Goal: Task Accomplishment & Management: Use online tool/utility

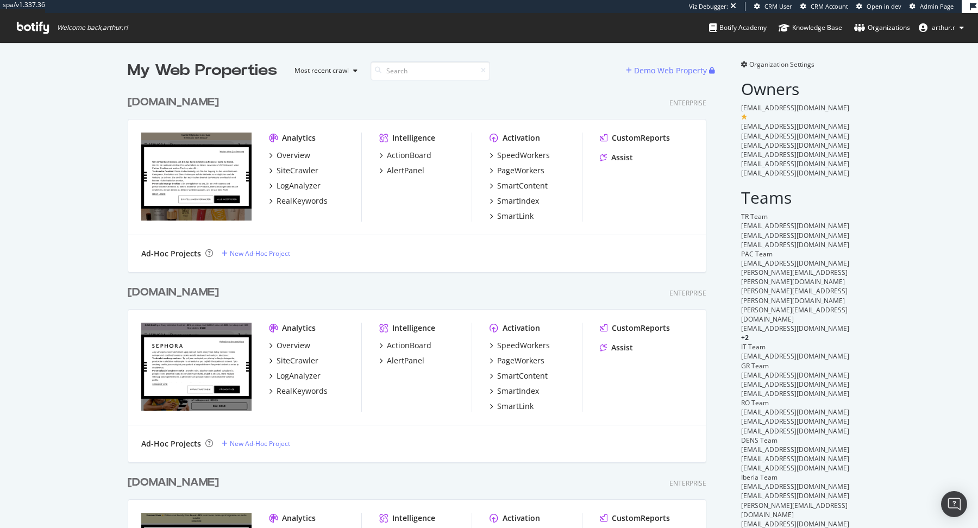
scroll to position [2632, 587]
click at [421, 82] on div "www.sephora.de Enterprise Analytics Overview SiteCrawler LogAnalyzer RealKeywor…" at bounding box center [421, 177] width 587 height 190
click at [424, 71] on input at bounding box center [431, 70] width 120 height 19
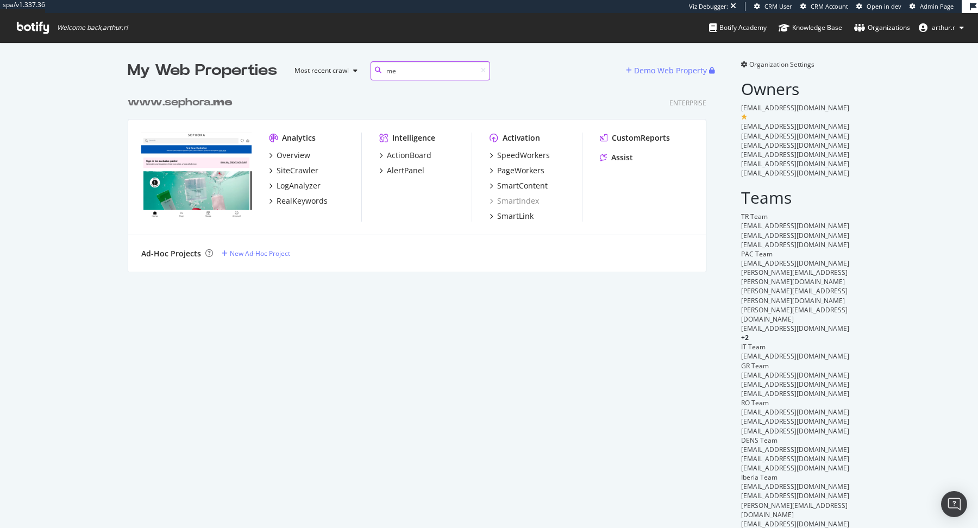
scroll to position [190, 587]
type input "me"
click at [230, 104] on b "me" at bounding box center [223, 102] width 20 height 11
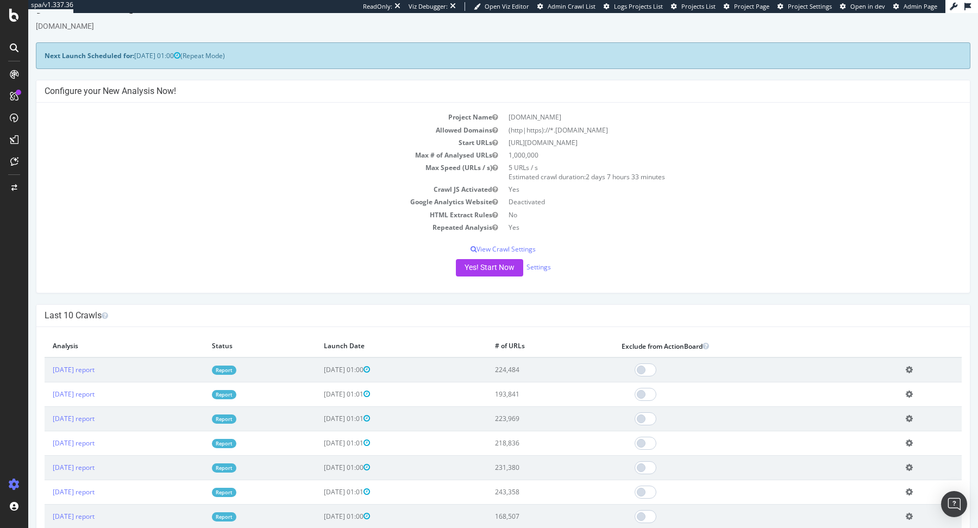
scroll to position [23, 0]
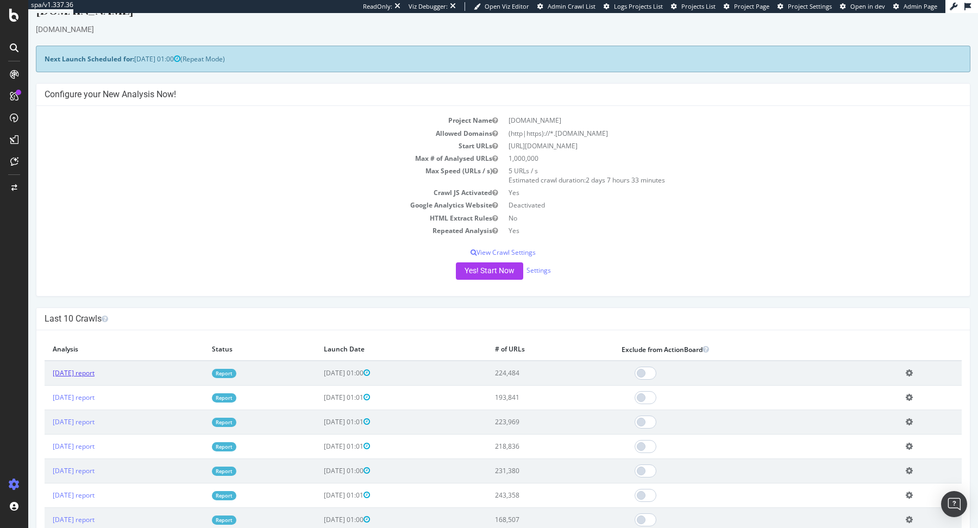
click at [91, 371] on link "2025 Sep. 19th report" at bounding box center [74, 372] width 42 height 9
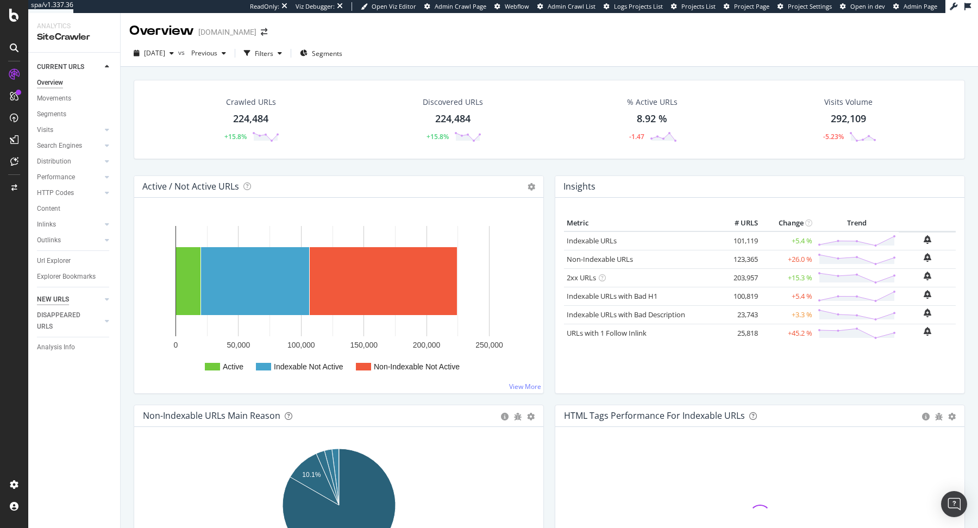
click at [58, 305] on div "NEW URLS" at bounding box center [53, 299] width 32 height 11
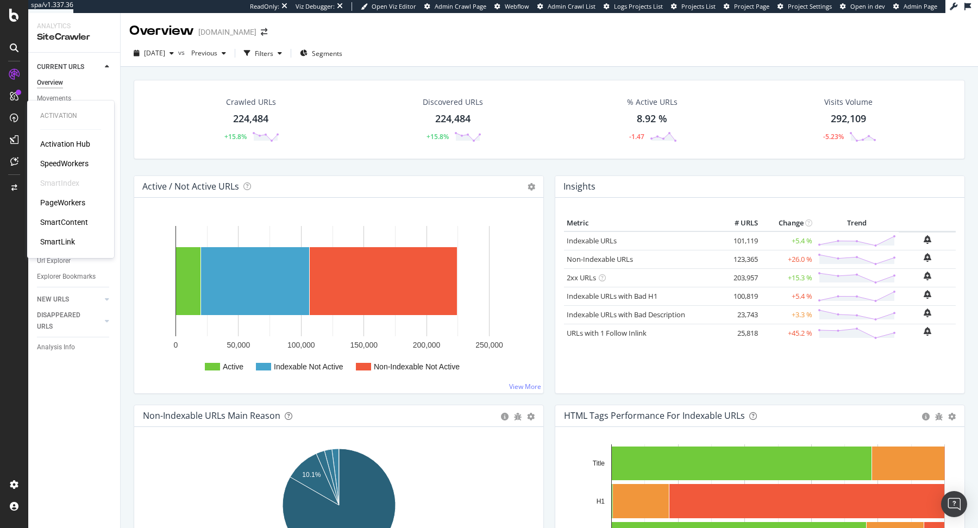
click at [74, 199] on div "PageWorkers" at bounding box center [62, 202] width 45 height 11
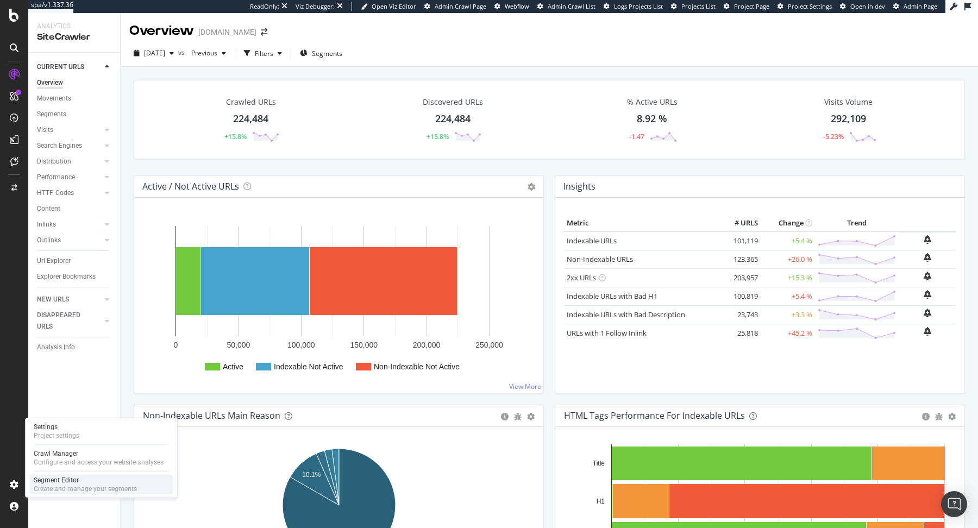
click at [69, 480] on div "Segment Editor" at bounding box center [85, 480] width 103 height 9
click at [342, 61] on div "Segments" at bounding box center [321, 53] width 42 height 16
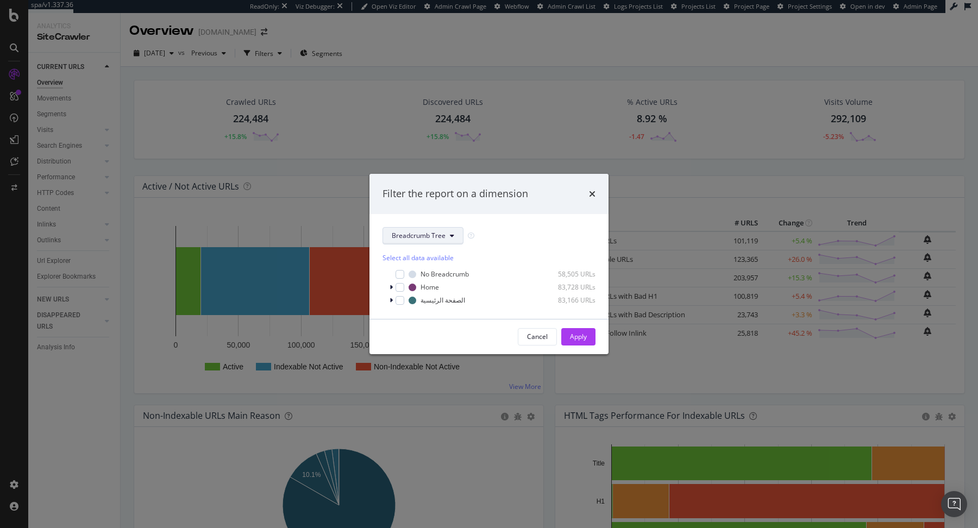
click at [442, 237] on span "Breadcrumb Tree" at bounding box center [419, 235] width 54 height 9
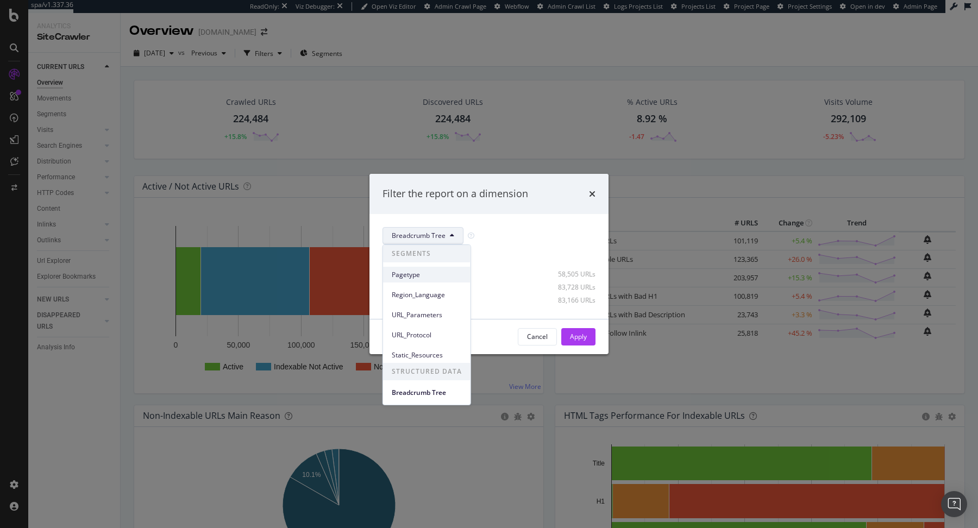
click at [429, 276] on span "Pagetype" at bounding box center [427, 275] width 70 height 10
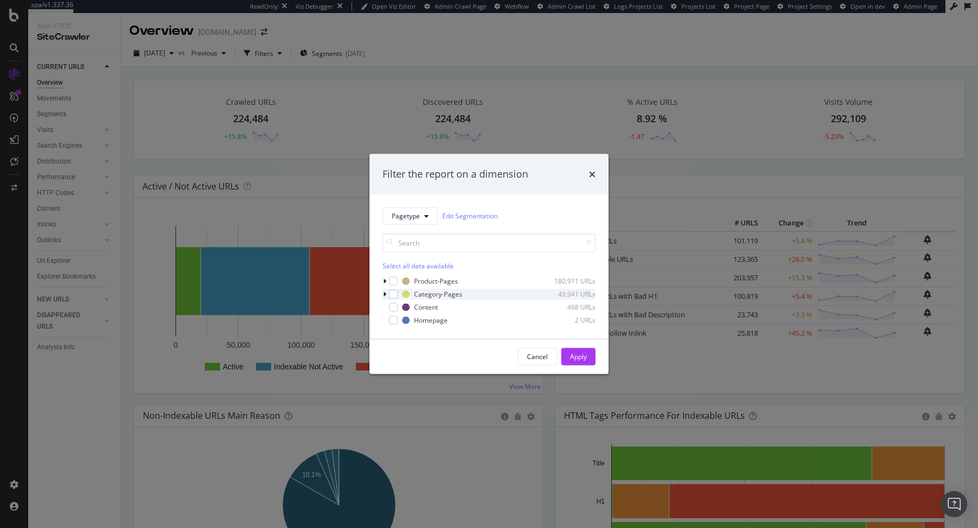
click at [385, 295] on icon "modal" at bounding box center [384, 294] width 3 height 7
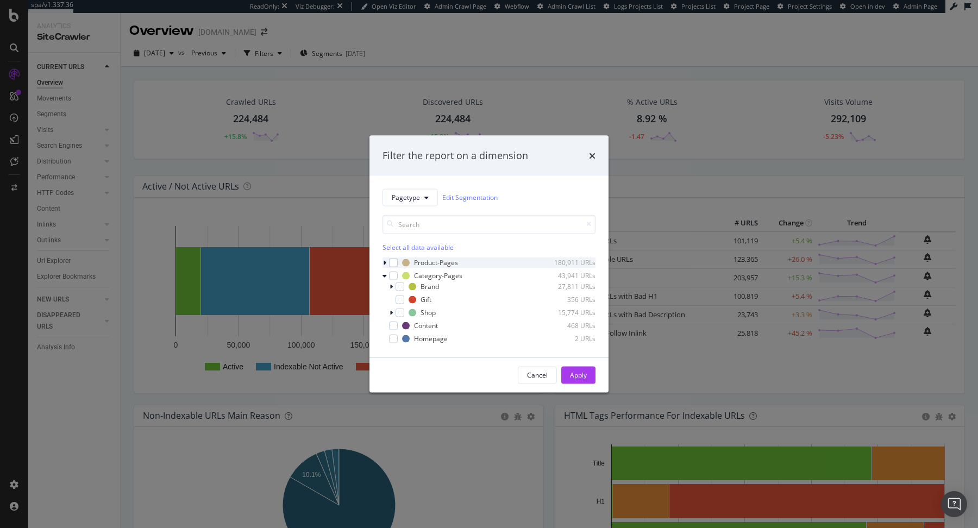
click at [386, 262] on icon "modal" at bounding box center [384, 262] width 3 height 7
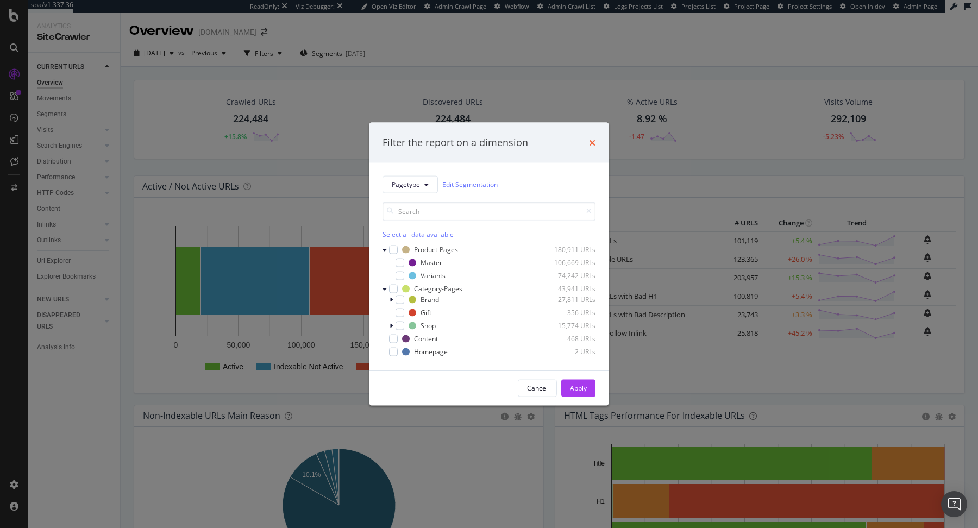
click at [594, 139] on icon "times" at bounding box center [592, 142] width 7 height 9
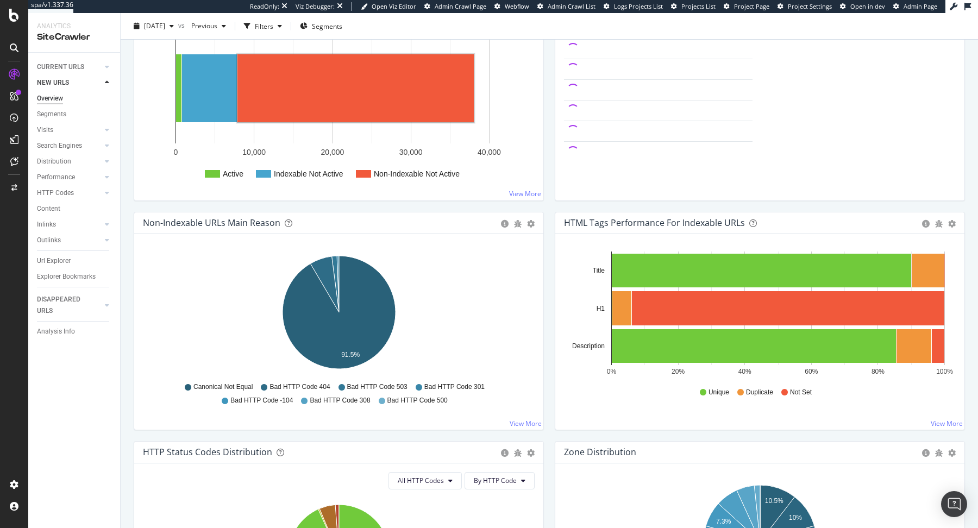
scroll to position [267, 0]
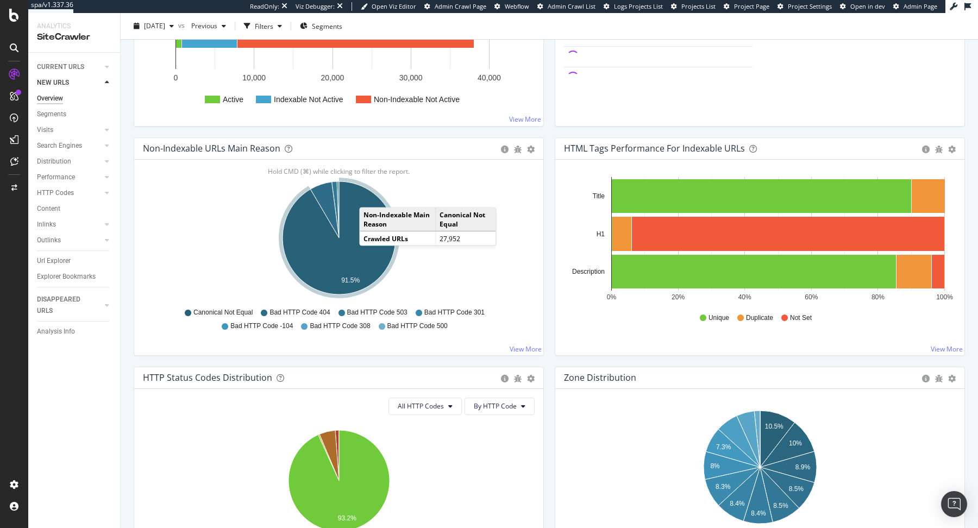
click at [360, 233] on td "Crawled URLs" at bounding box center [398, 238] width 76 height 14
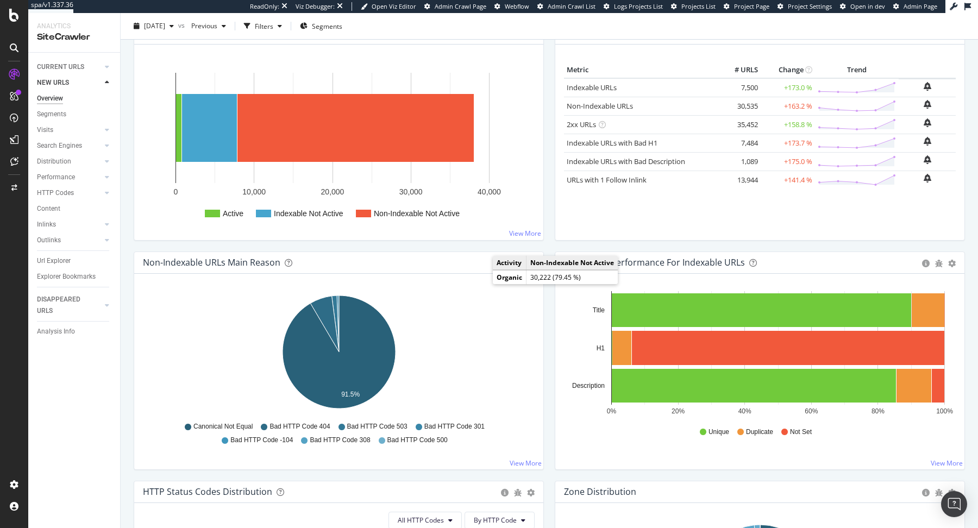
scroll to position [83, 0]
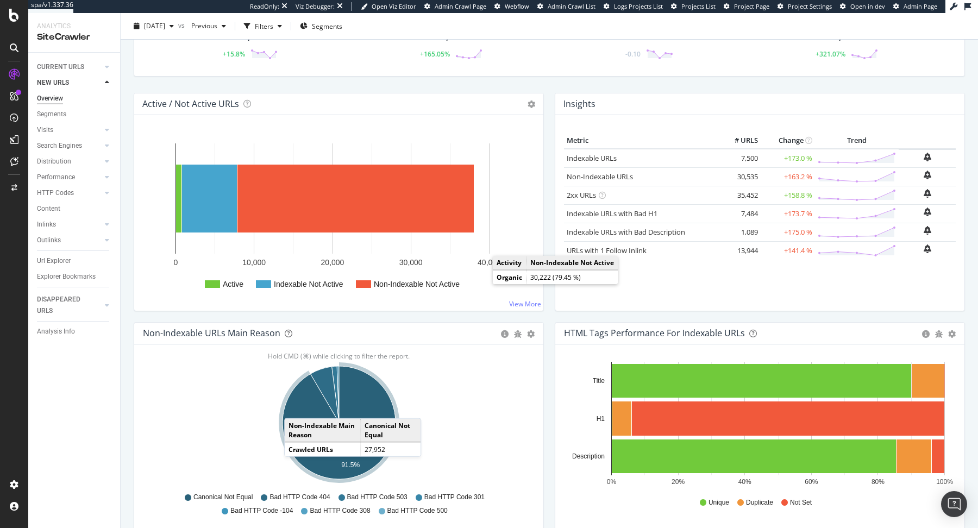
click at [307, 429] on td "Non-Indexable Main Reason" at bounding box center [323, 430] width 76 height 23
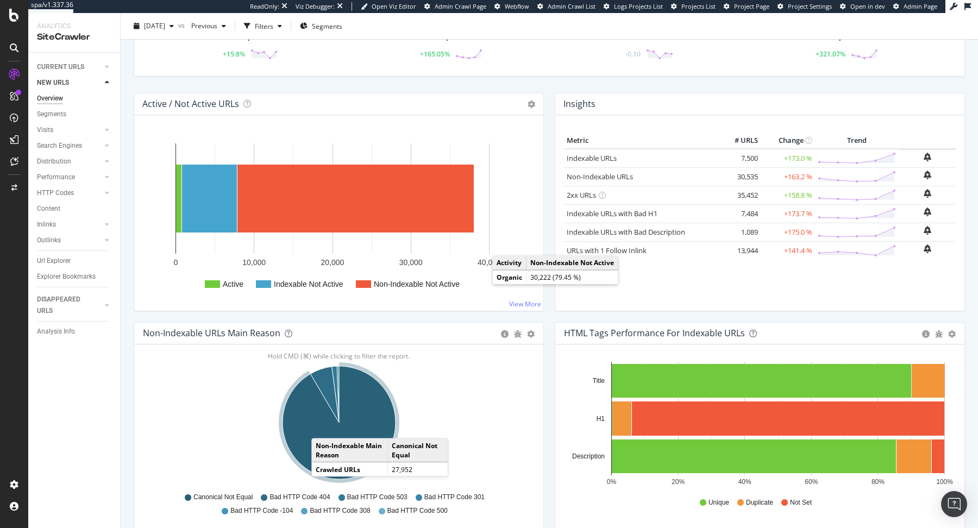
click at [322, 426] on icon "A chart." at bounding box center [339, 422] width 113 height 113
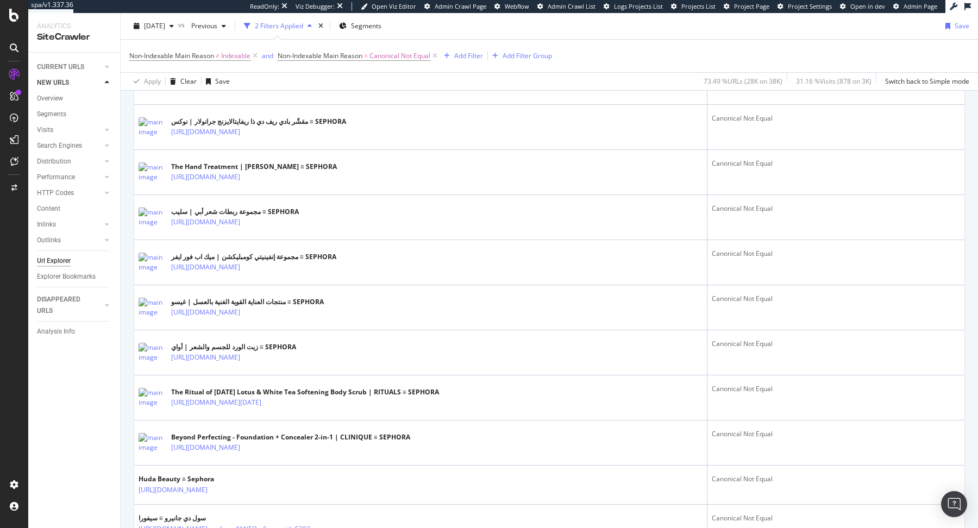
scroll to position [699, 0]
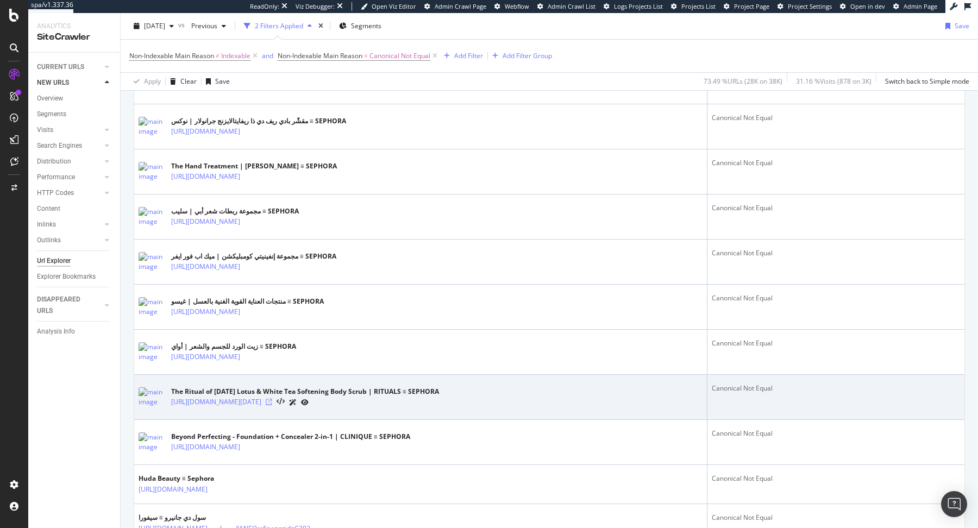
click at [272, 399] on icon at bounding box center [269, 402] width 7 height 7
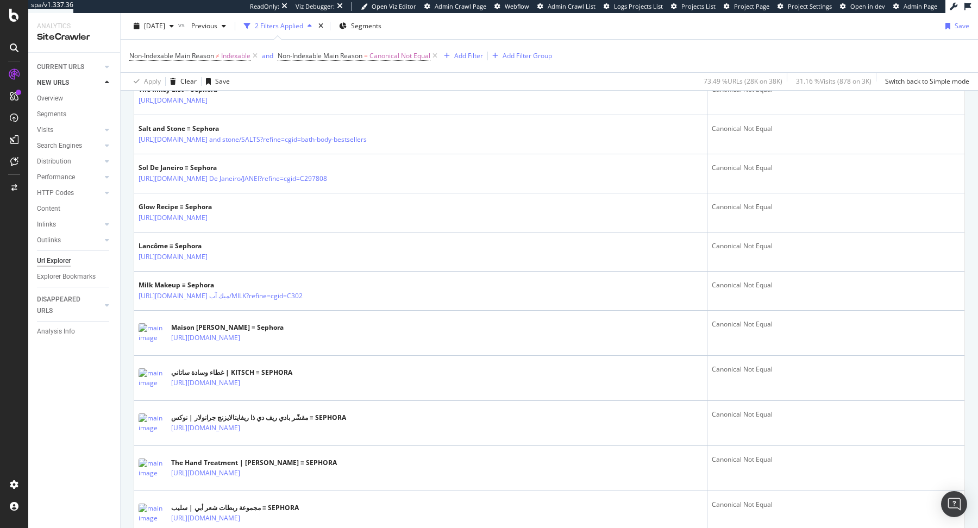
scroll to position [0, 0]
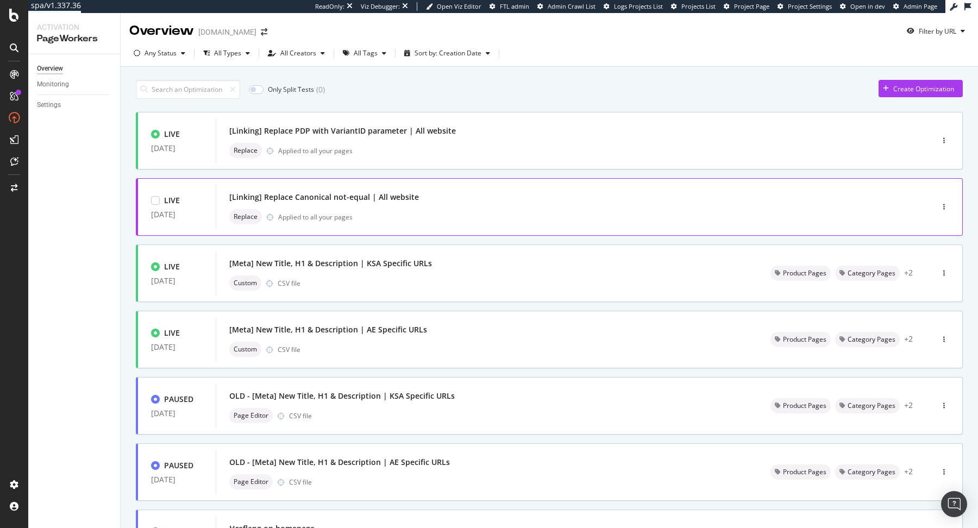
click at [490, 202] on div "[Linking] Replace Canonical not-equal | All website" at bounding box center [558, 197] width 658 height 15
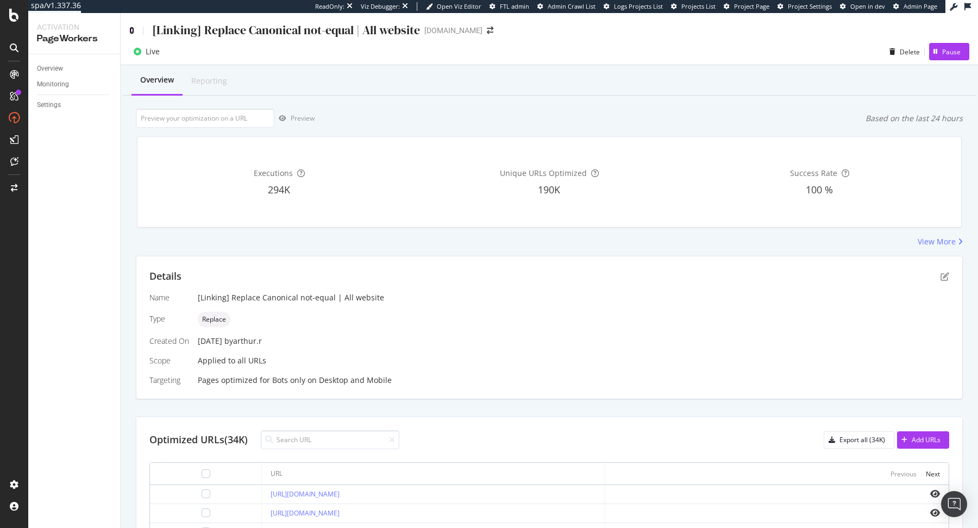
click at [132, 29] on icon at bounding box center [131, 31] width 5 height 8
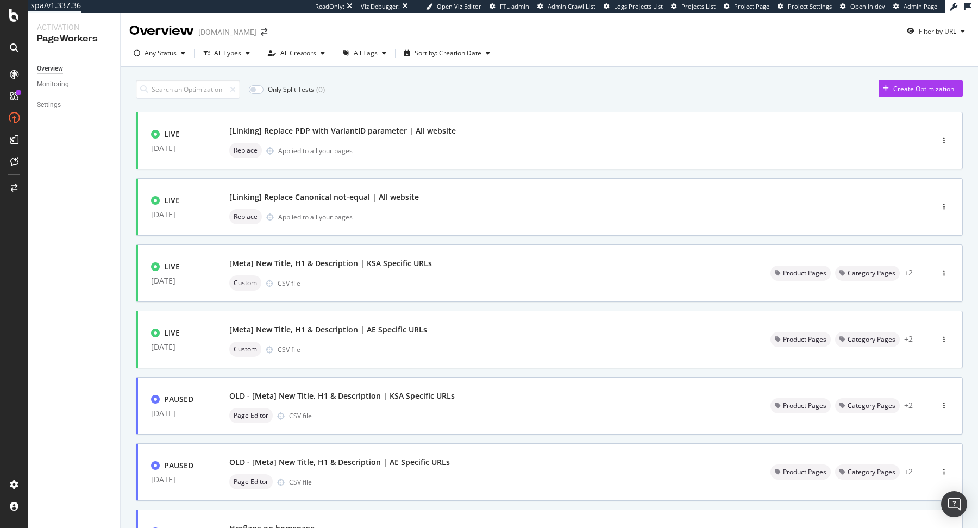
click at [894, 97] on div "Create Optimization" at bounding box center [921, 89] width 84 height 19
click at [896, 97] on div "Create Optimization" at bounding box center [921, 89] width 84 height 19
click at [908, 89] on div "Create Optimization" at bounding box center [923, 88] width 61 height 9
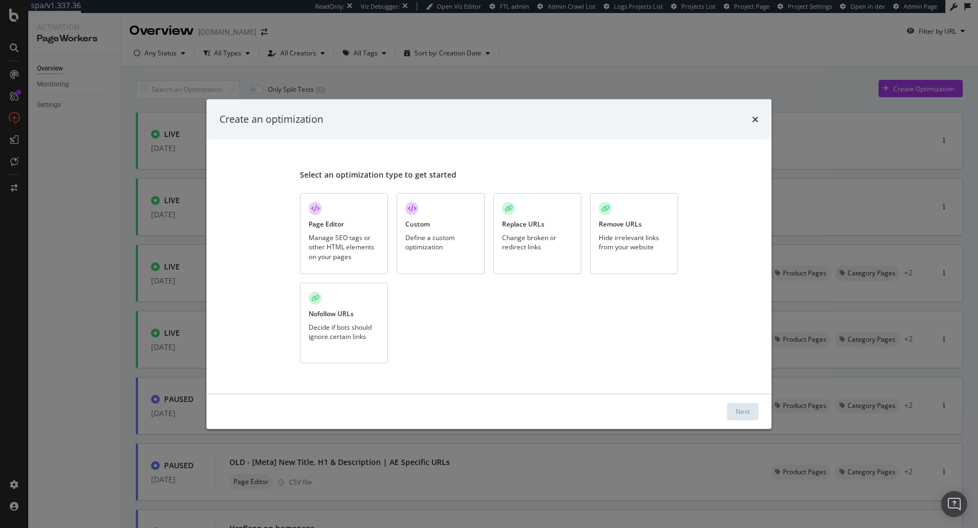
click at [434, 206] on div "Custom Define a custom optimization" at bounding box center [441, 233] width 88 height 81
click at [747, 419] on div "Next" at bounding box center [743, 411] width 14 height 16
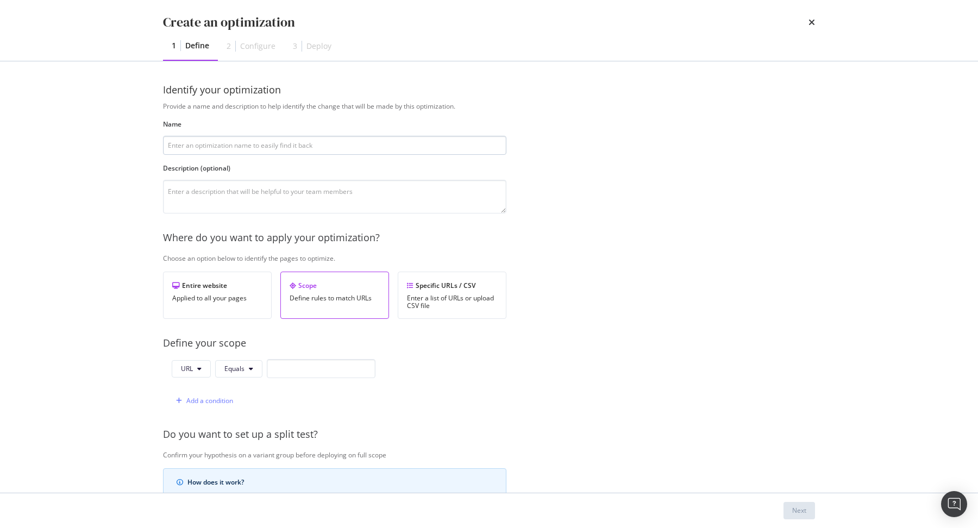
click at [403, 145] on input "modal" at bounding box center [334, 145] width 343 height 19
paste input "productVariantId"
type input "[Linking] Delete "?productVariantId" from link | All website"
click at [229, 305] on div "Entire website Applied to all your pages" at bounding box center [217, 295] width 109 height 47
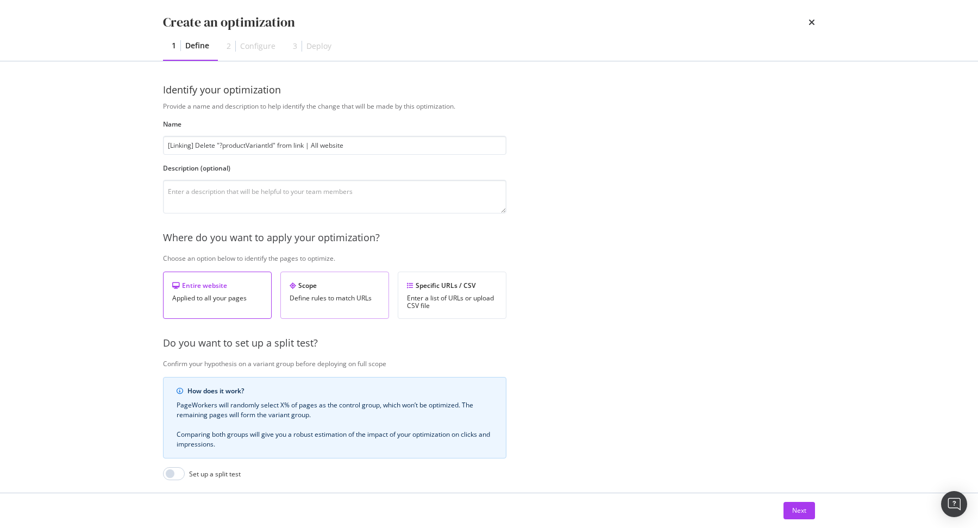
scroll to position [123, 0]
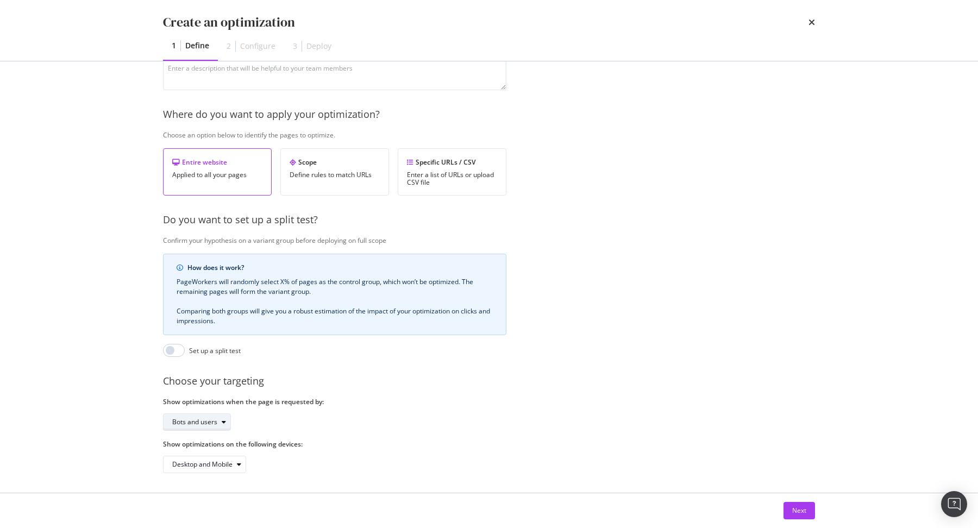
click at [206, 419] on div "Bots and users" at bounding box center [194, 422] width 45 height 7
click at [209, 450] on div "Bots only" at bounding box center [200, 457] width 65 height 14
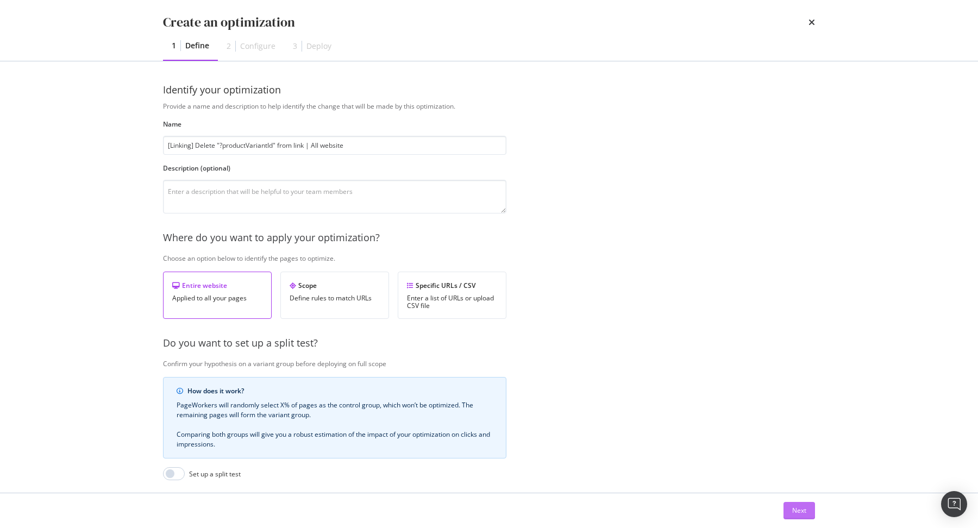
click at [808, 516] on button "Next" at bounding box center [800, 510] width 32 height 17
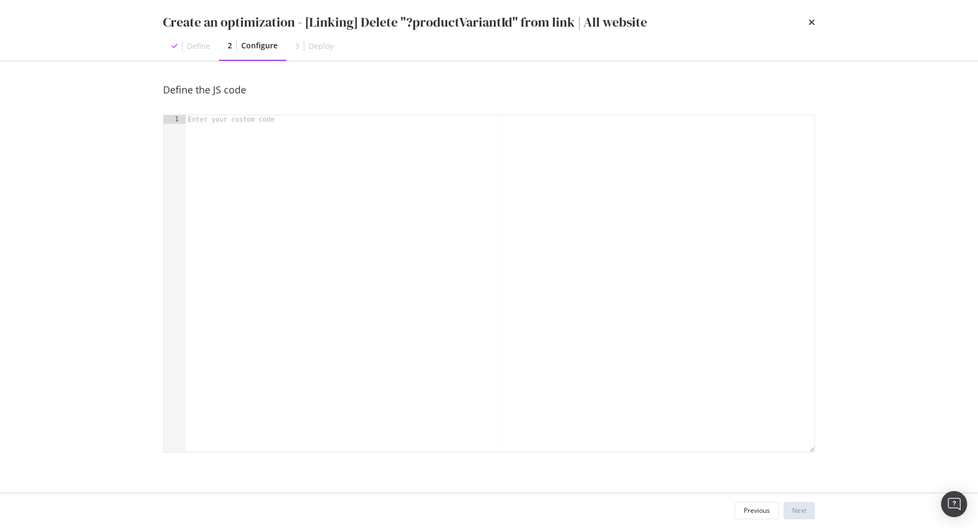
click at [575, 368] on div "modal" at bounding box center [500, 292] width 629 height 355
type textarea "const dom = runtime.getDOM();"
type textarea "//We retrieve all the links available within the page"
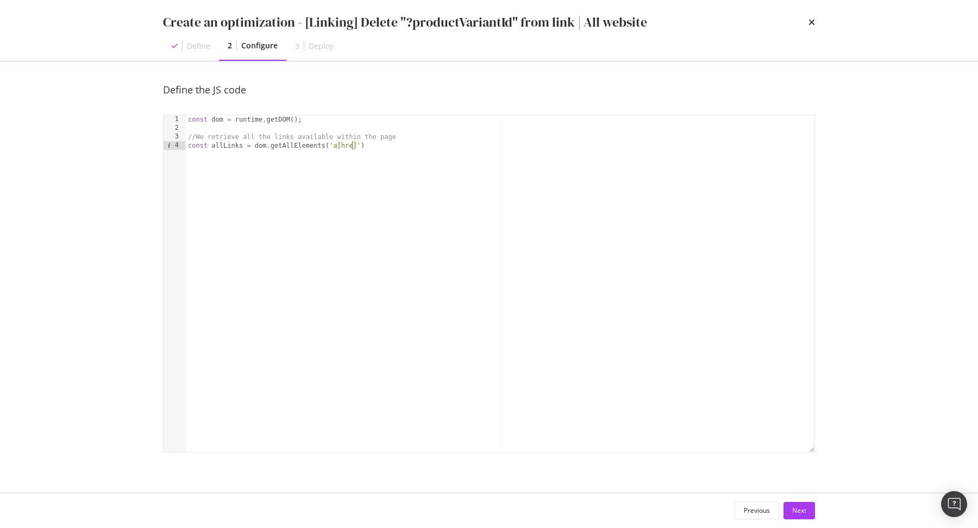
scroll to position [0, 14]
type textarea "const allLinks = dom.getAllElements('a[href]');"
type textarea "//We iterate over them"
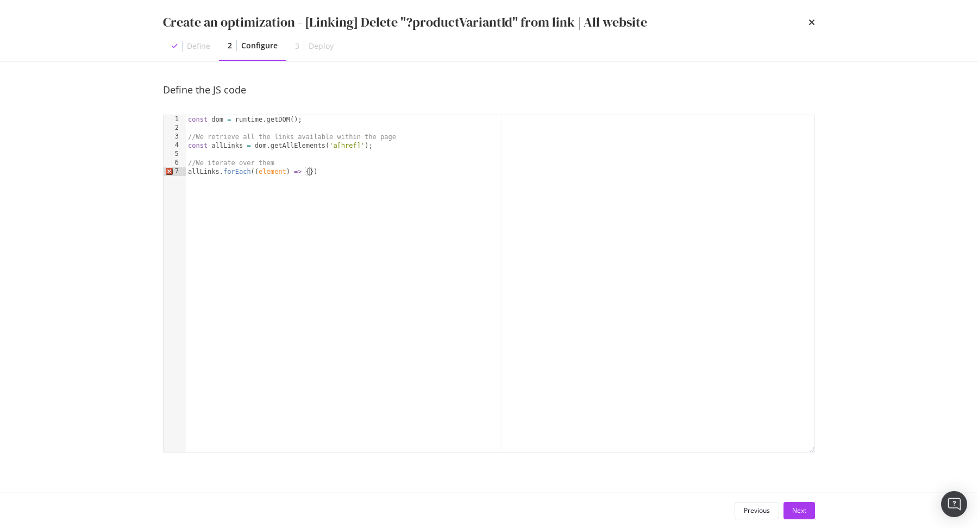
type textarea "allLinks.forEach((element) => {})"
type textarea "let currentLink = element.getAttribute('href');"
paste textarea "currentLink"
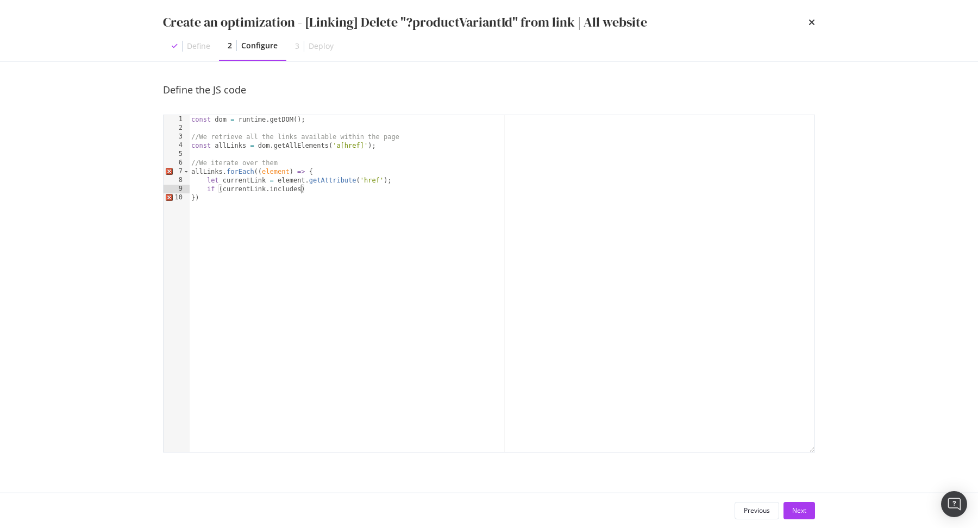
scroll to position [0, 9]
paste textarea "productVariantId"
click at [421, 190] on div "const dom = runtime . getDOM ( ) ; //We retrieve all the links available within…" at bounding box center [502, 292] width 626 height 355
type textarea "if (currentLink.includes('productVariantId=')) {}"
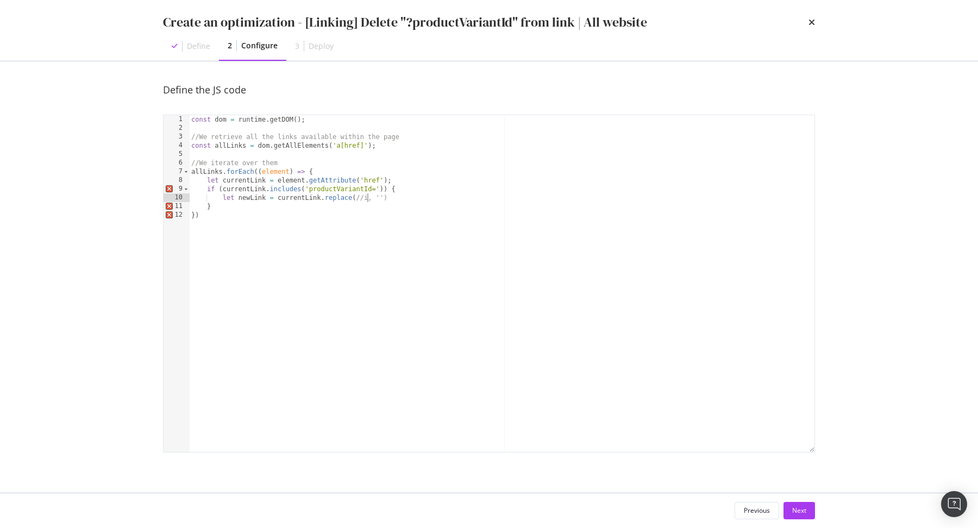
scroll to position [0, 14]
click at [356, 187] on div "const dom = runtime . getDOM ( ) ; //We retrieve all the links available within…" at bounding box center [502, 292] width 626 height 355
click at [359, 197] on div "const dom = runtime . getDOM ( ) ; //We retrieve all the links available within…" at bounding box center [502, 292] width 626 height 355
paste textarea "productVariantId"
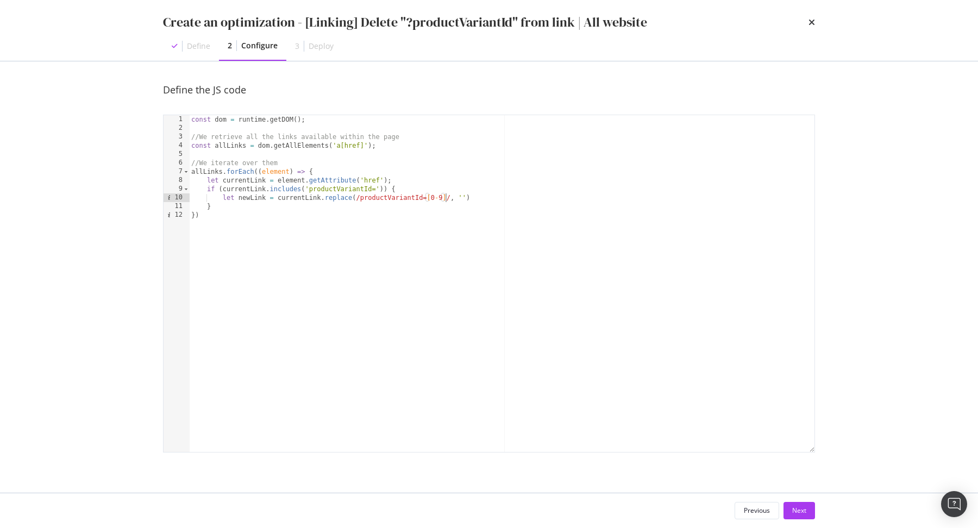
scroll to position [0, 21]
click at [359, 199] on div "const dom = runtime . getDOM ( ) ; //We retrieve all the links available within…" at bounding box center [502, 292] width 626 height 355
click at [482, 197] on div "const dom = runtime . getDOM ( ) ; //We retrieve all the links available within…" at bounding box center [502, 292] width 626 height 355
click at [358, 199] on div "const dom = runtime . getDOM ( ) ; //We retrieve all the links available within…" at bounding box center [502, 292] width 626 height 355
click at [324, 195] on div "const dom = runtime . getDOM ( ) ; //We retrieve all the links available within…" at bounding box center [502, 292] width 626 height 355
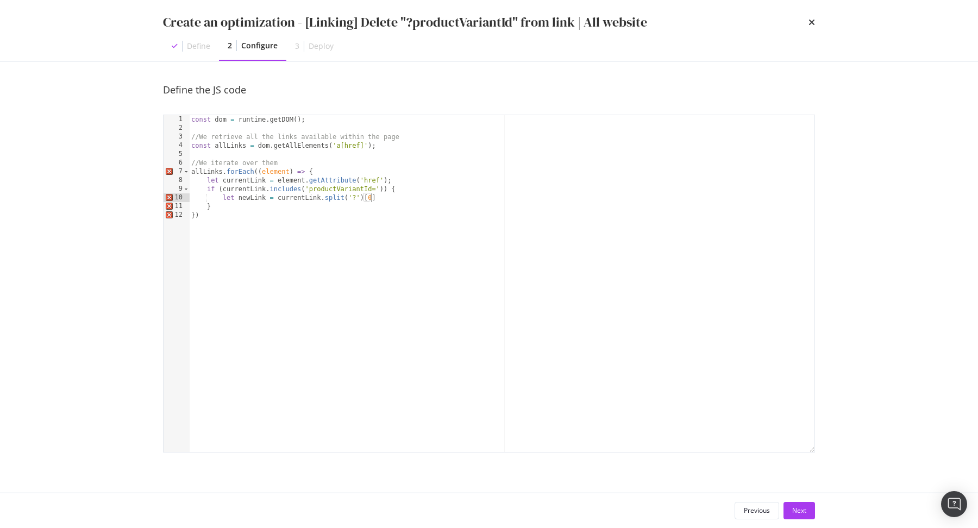
scroll to position [0, 14]
type textarea "let newLink = currentLink.split('?')[0];"
click at [301, 235] on div "const dom = runtime . getDOM ( ) ; //We retrieve all the links available within…" at bounding box center [502, 292] width 626 height 355
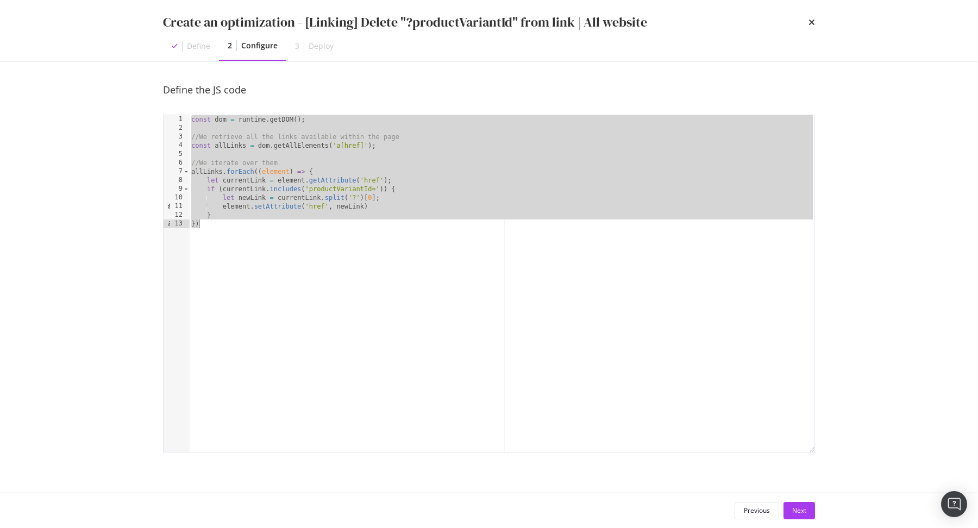
click at [584, 294] on div "const dom = runtime . getDOM ( ) ; //We retrieve all the links available within…" at bounding box center [502, 292] width 626 height 355
click at [597, 176] on div "const dom = runtime . getDOM ( ) ; //We retrieve all the links available within…" at bounding box center [502, 292] width 626 height 355
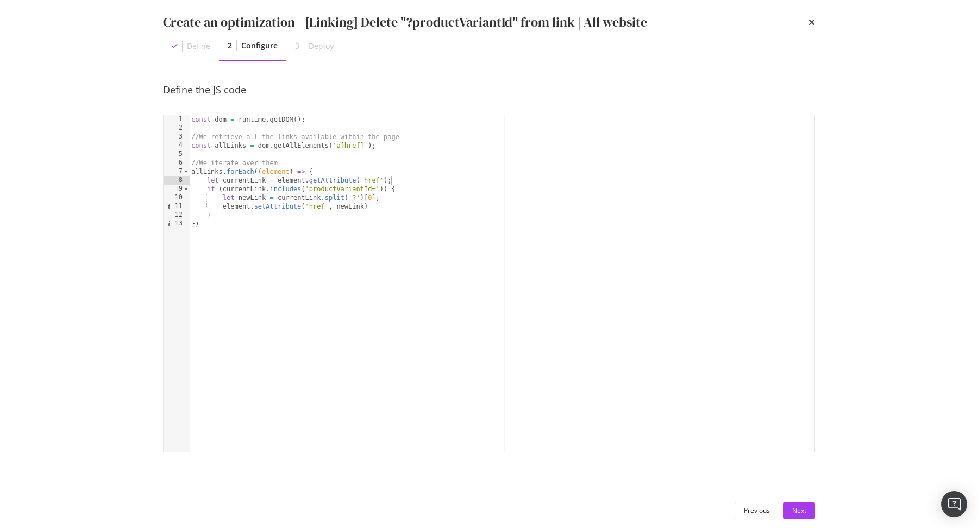
click at [289, 166] on div "const dom = runtime . getDOM ( ) ; //We retrieve all the links available within…" at bounding box center [502, 292] width 626 height 355
click at [450, 27] on div "Create an optimization - [Linking] Delete "?productVariantId" from link | All w…" at bounding box center [405, 22] width 484 height 18
copy div "productVariantId"
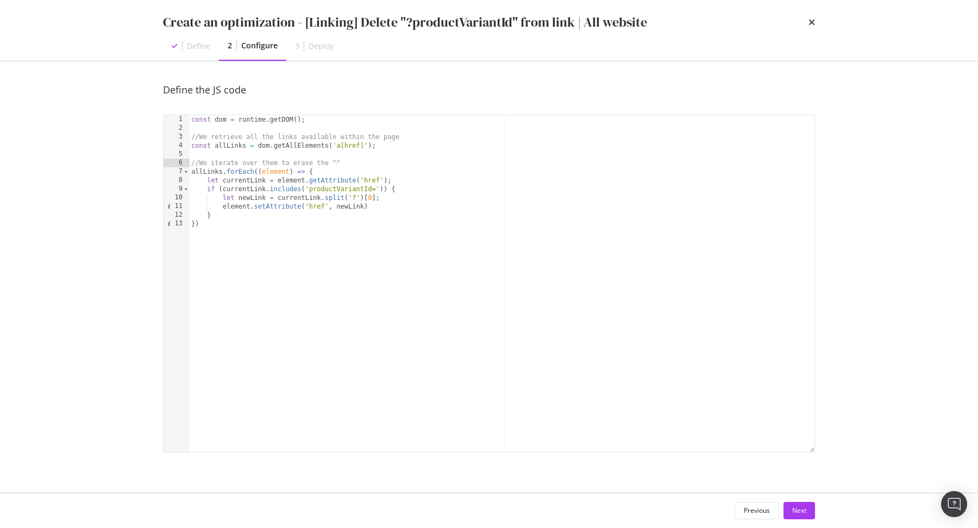
click at [336, 164] on div "const dom = runtime . getDOM ( ) ; //We retrieve all the links available within…" at bounding box center [502, 292] width 626 height 355
paste textarea "productVariantId"
type textarea "//We iterate over them to erase the "productVariantId""
click at [748, 508] on div "Previous" at bounding box center [757, 510] width 26 height 9
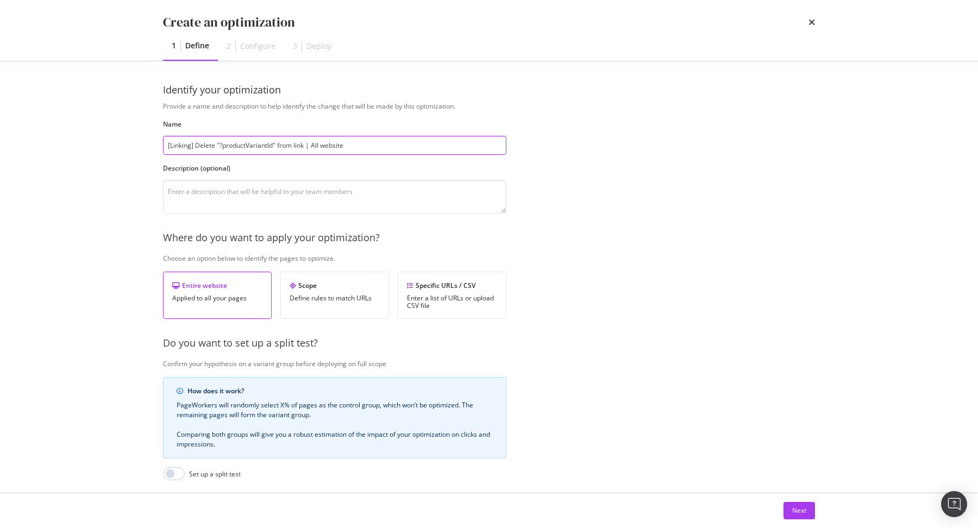
click at [417, 144] on input "[Linking] Delete "?productVariantId" from link | All website" at bounding box center [334, 145] width 343 height 19
click at [272, 143] on input "[Linking] Delete "?productVariantId" from link | All website" at bounding box center [334, 145] width 343 height 19
click at [307, 145] on input "[Linking] Delete "?productVariantId" from link | All website" at bounding box center [334, 145] width 343 height 19
click at [803, 510] on div "Next" at bounding box center [799, 510] width 14 height 9
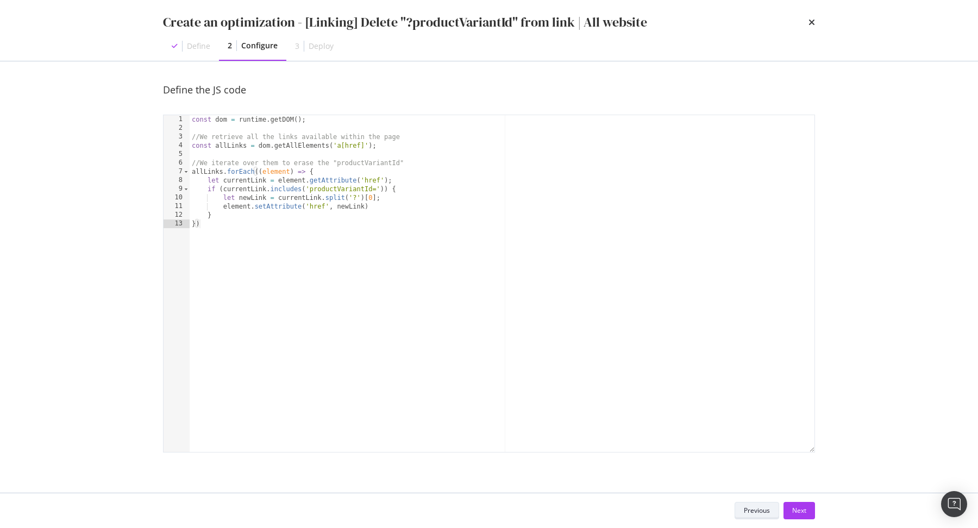
click at [803, 510] on div "Next" at bounding box center [799, 510] width 14 height 9
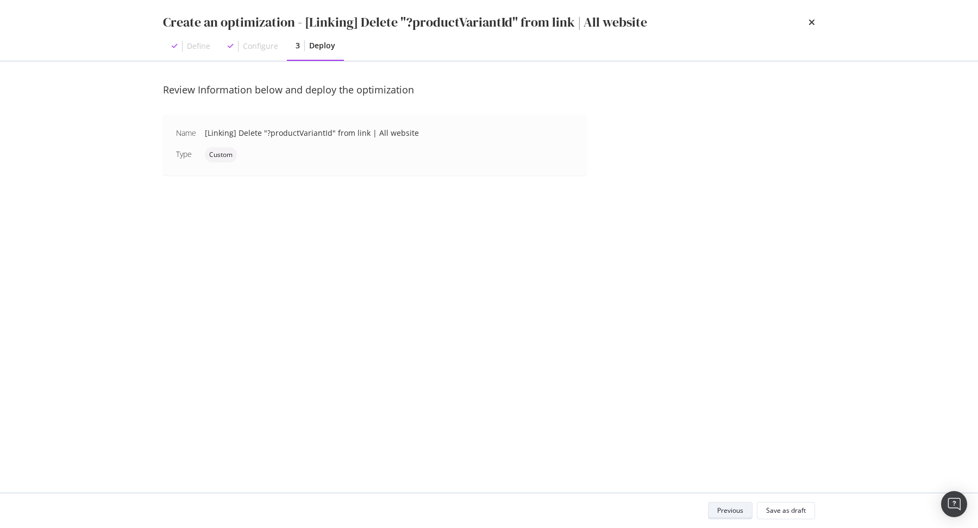
click at [803, 510] on div "Save as draft" at bounding box center [786, 510] width 40 height 9
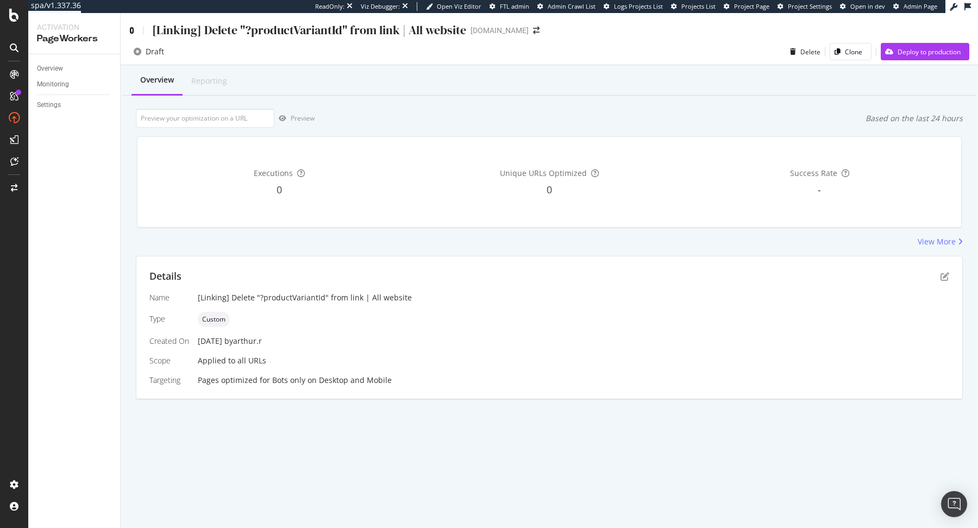
click at [132, 27] on icon at bounding box center [131, 31] width 5 height 8
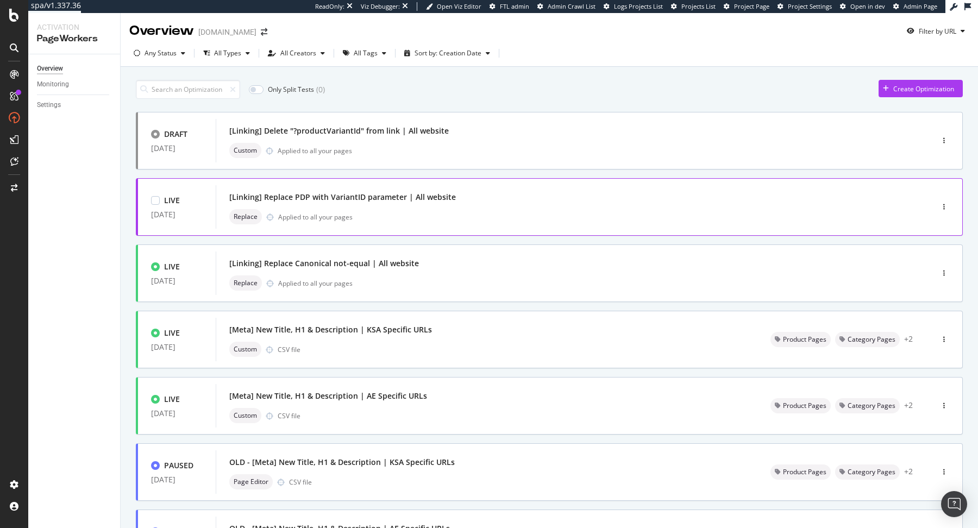
click at [443, 205] on div "[Linking] Replace PDP with VariantID parameter | All website Replace Applied to…" at bounding box center [558, 207] width 658 height 35
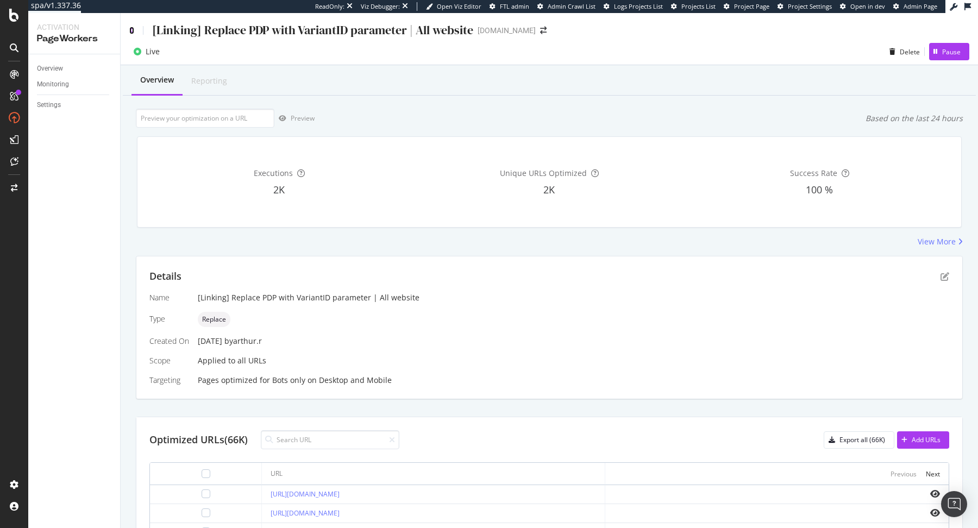
click at [133, 31] on icon at bounding box center [131, 31] width 5 height 8
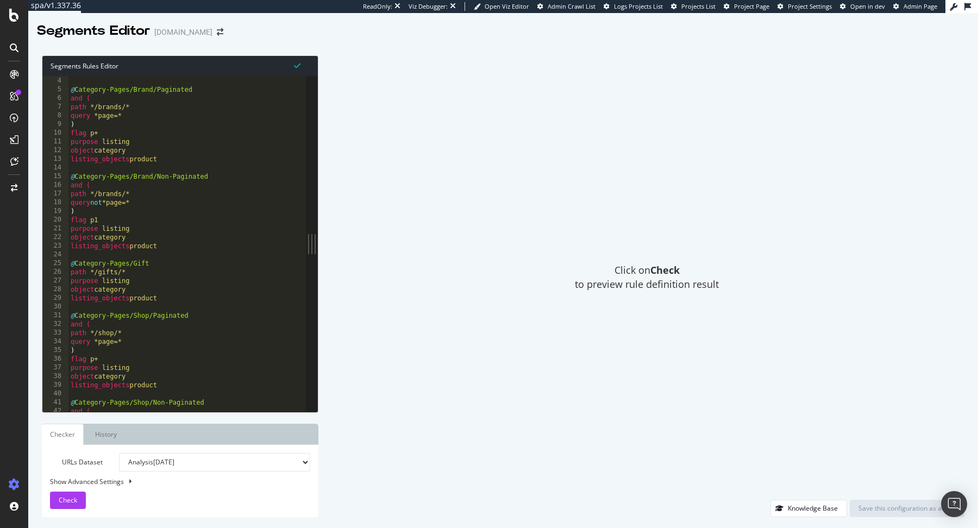
scroll to position [26, 0]
